Goal: Navigation & Orientation: Find specific page/section

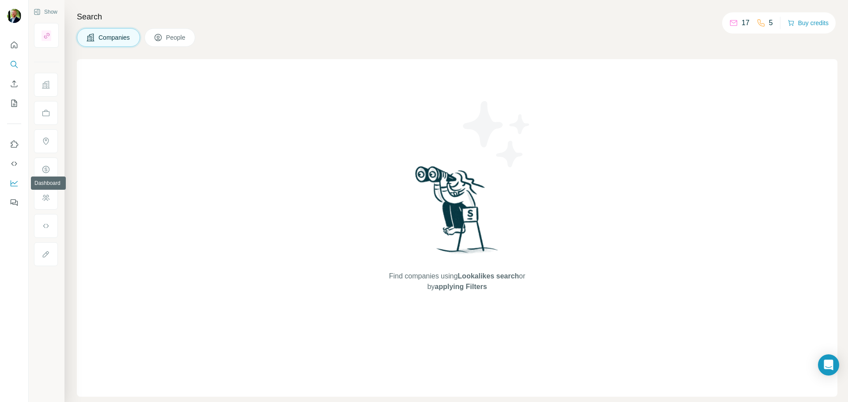
click at [14, 181] on icon "Dashboard" at bounding box center [14, 183] width 9 height 9
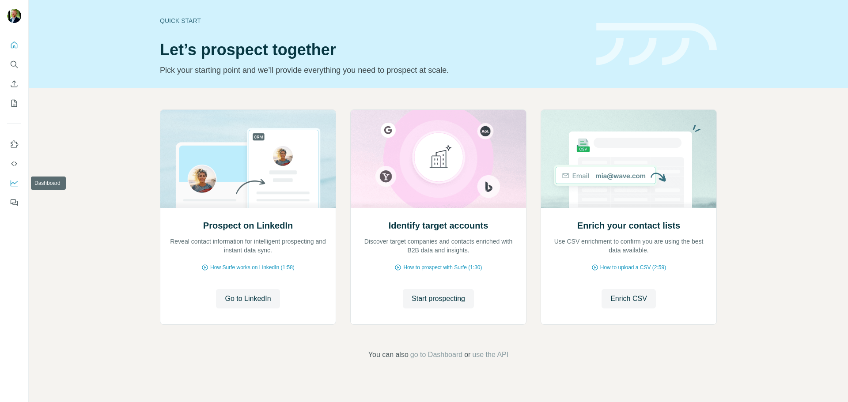
click at [11, 181] on icon "Dashboard" at bounding box center [14, 183] width 9 height 9
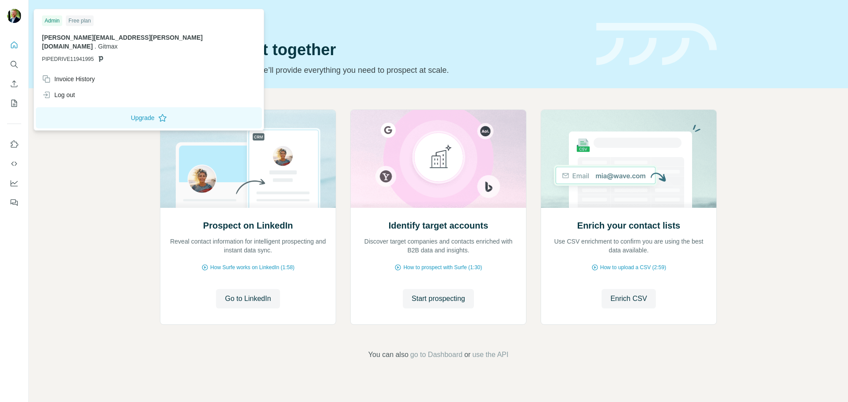
click at [10, 11] on img at bounding box center [14, 16] width 14 height 14
click at [80, 20] on div "Free plan" at bounding box center [80, 20] width 28 height 11
click at [56, 186] on div "Prospect on LinkedIn Reveal contact information for intelligent prospecting and…" at bounding box center [438, 234] width 819 height 293
